Goal: Task Accomplishment & Management: Complete application form

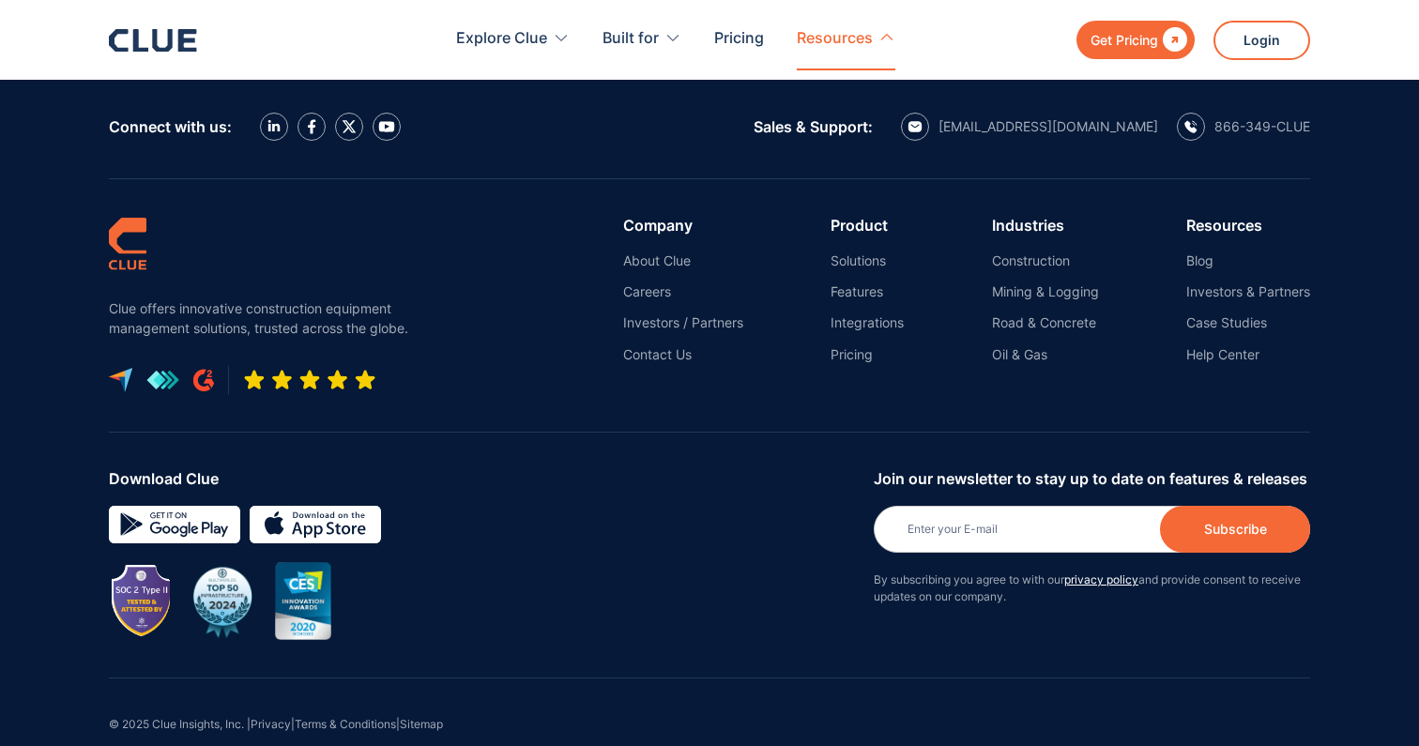
scroll to position [8605, 0]
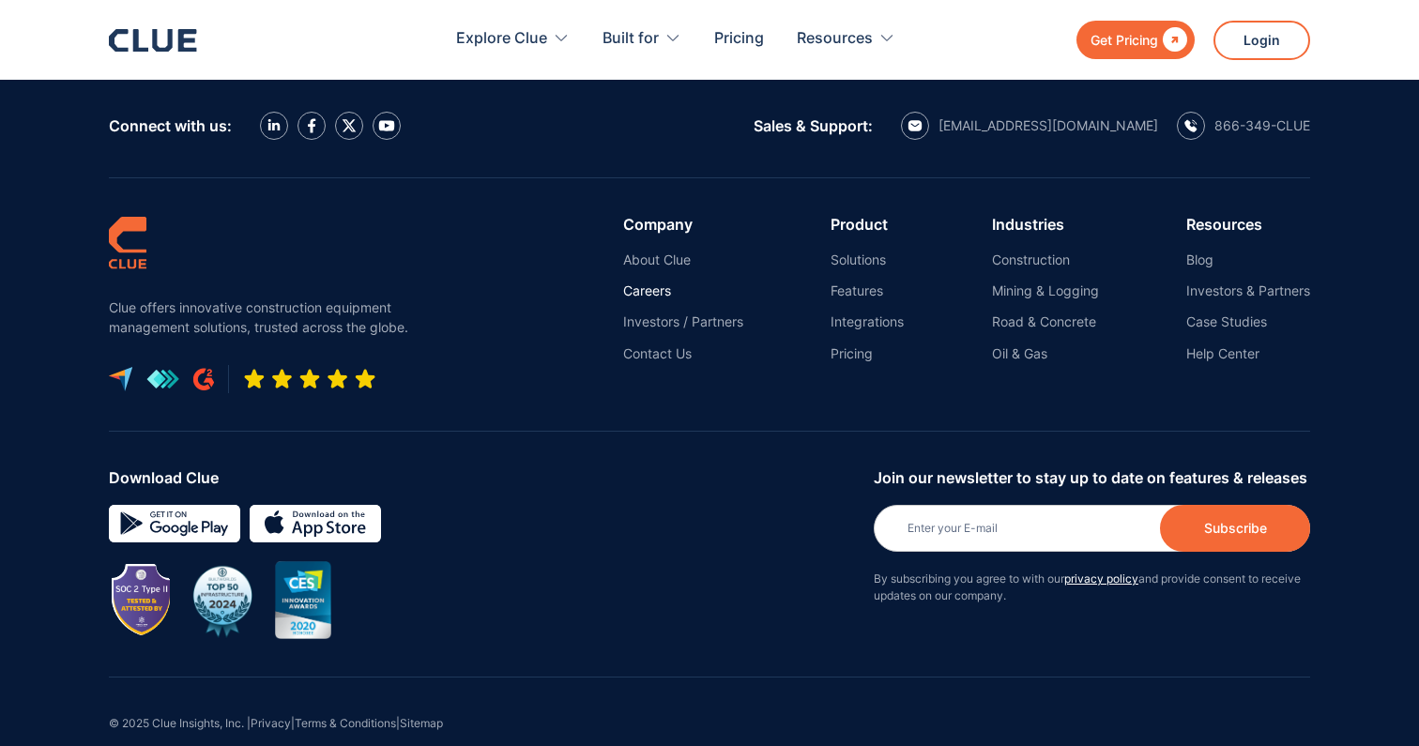
click at [638, 282] on link "Careers" at bounding box center [683, 290] width 120 height 17
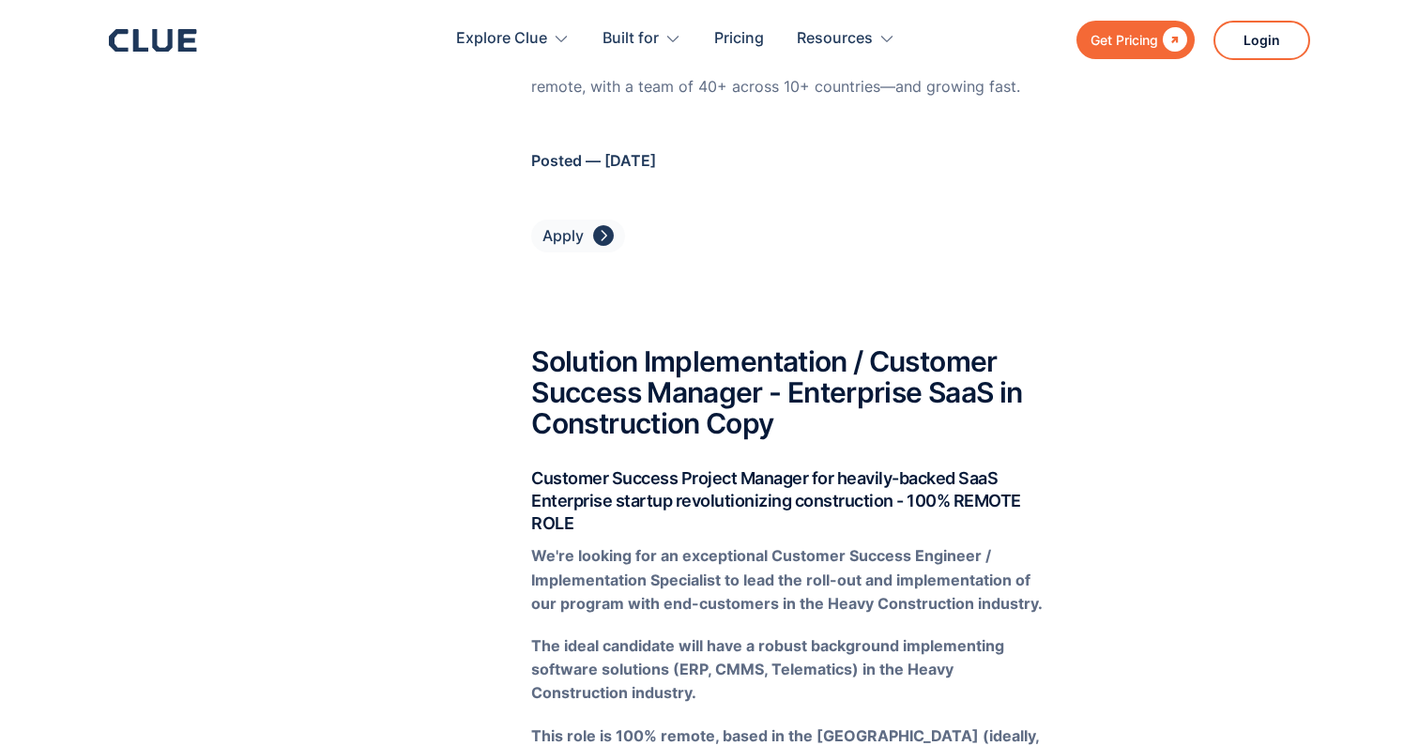
scroll to position [2976, 0]
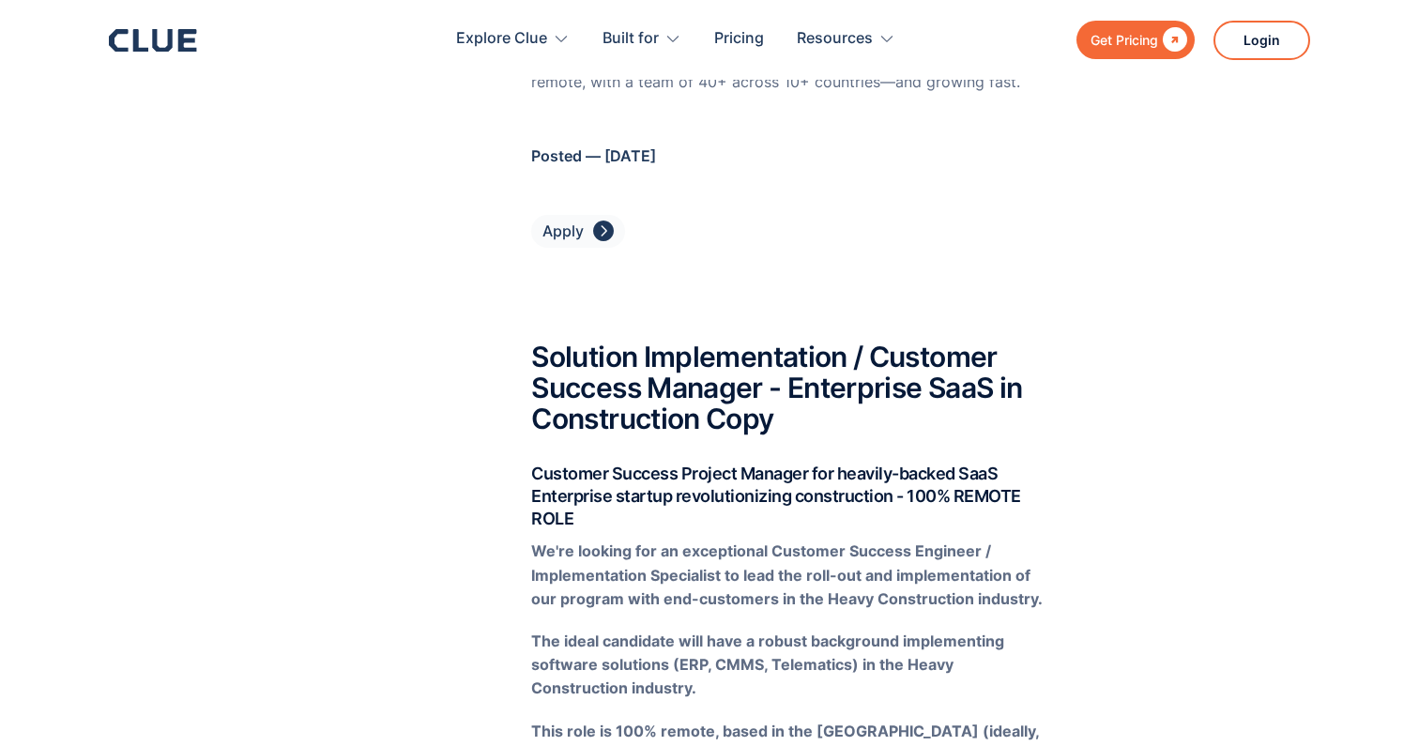
click at [585, 215] on link "Apply " at bounding box center [578, 231] width 94 height 33
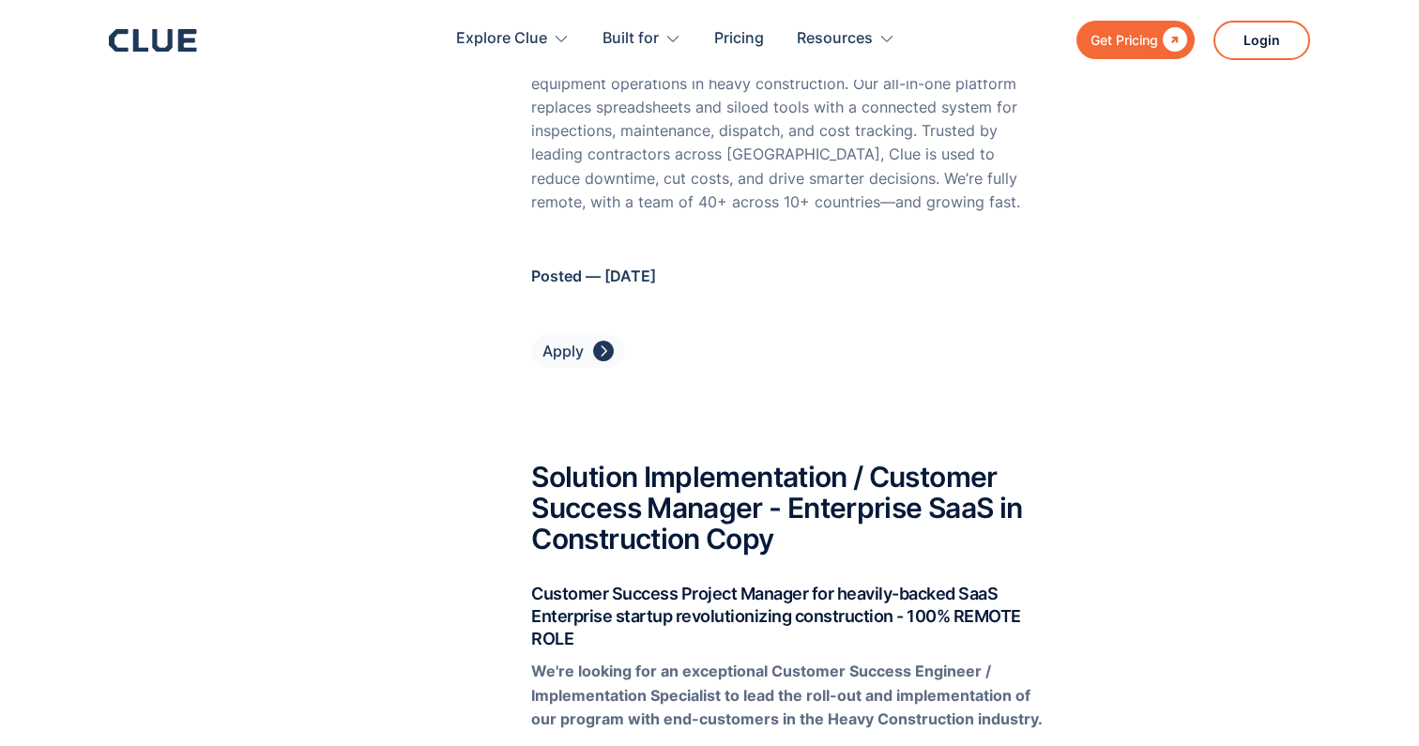
scroll to position [2862, 0]
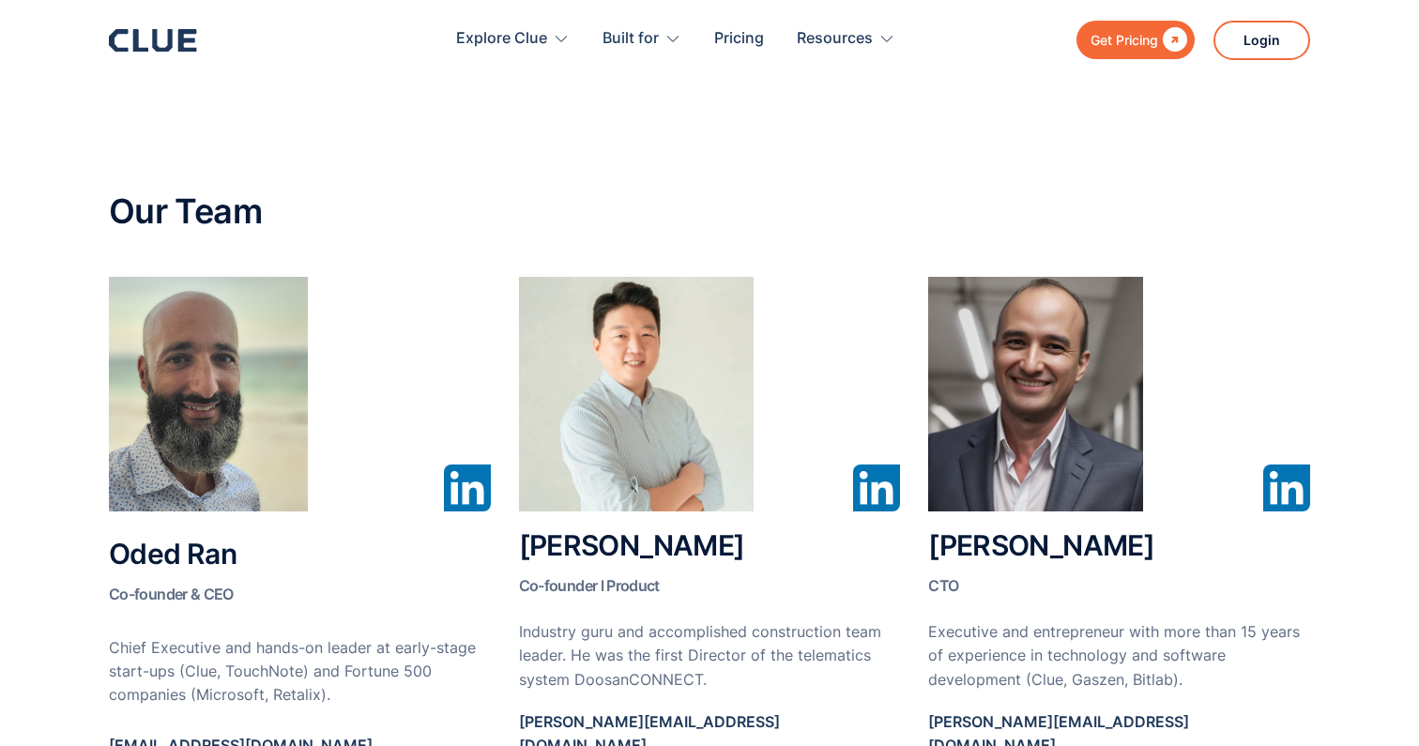
scroll to position [808, 0]
